Goal: Task Accomplishment & Management: Manage account settings

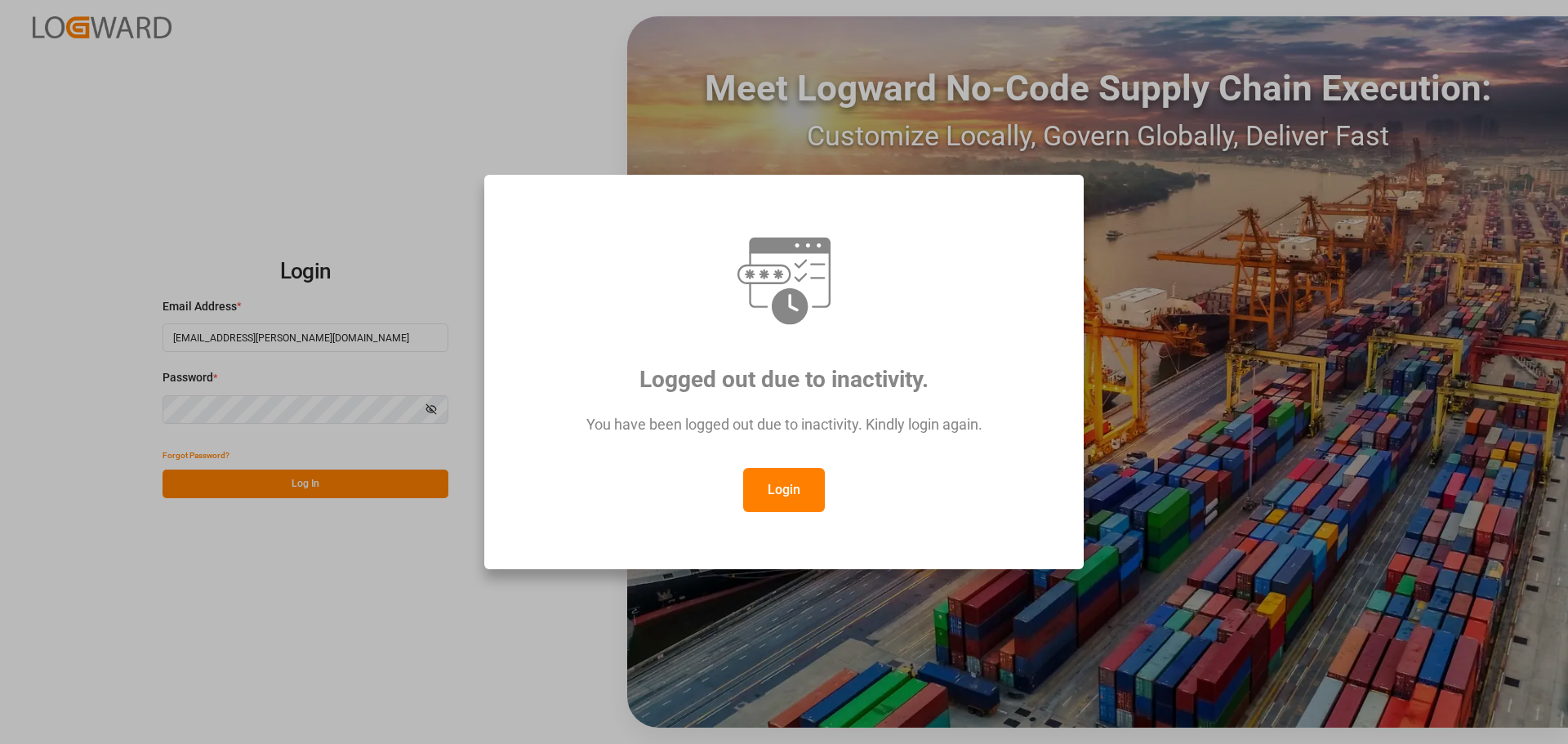
click at [780, 485] on button "Login" at bounding box center [784, 490] width 82 height 44
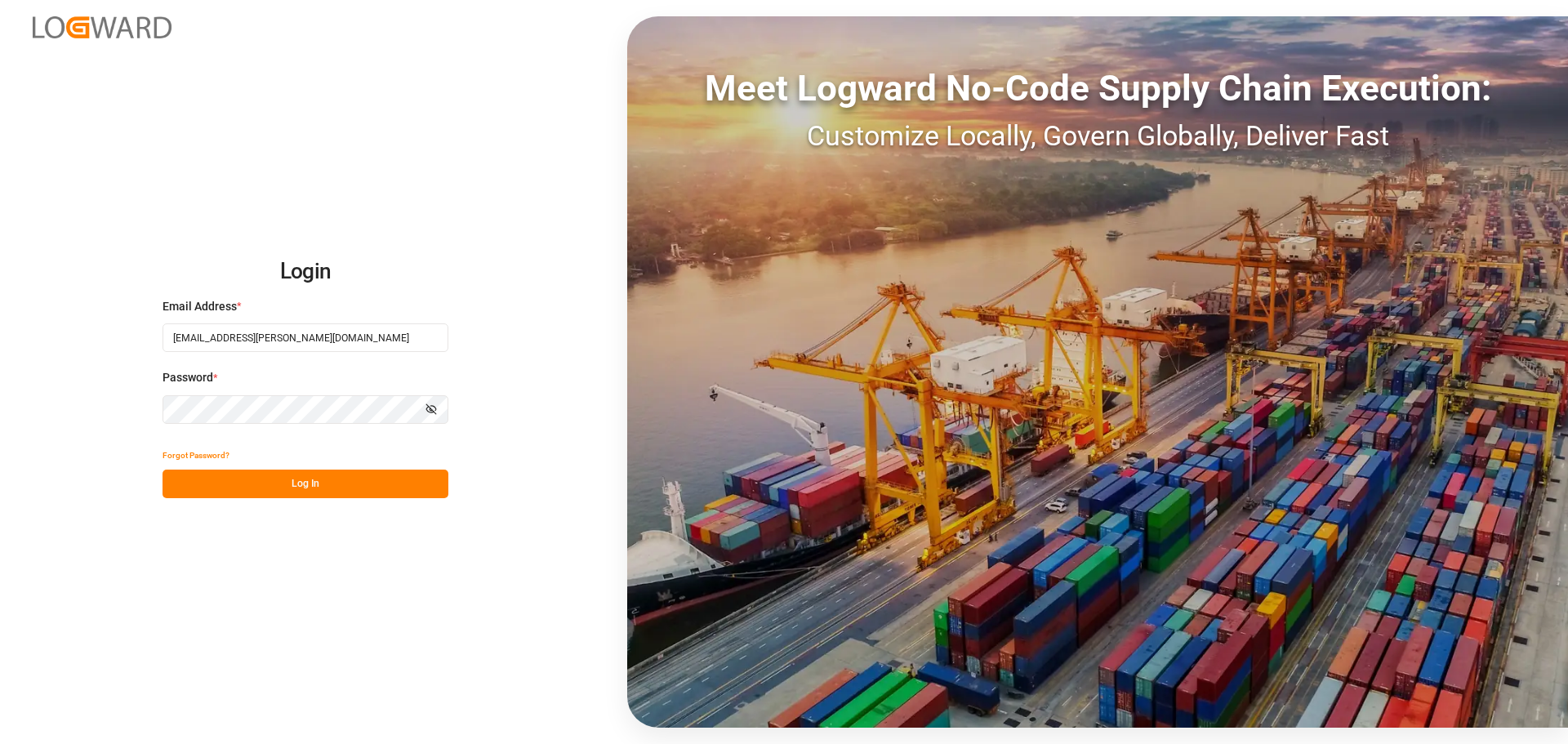
click at [332, 488] on button "Log In" at bounding box center [305, 483] width 286 height 28
